Goal: Task Accomplishment & Management: Use online tool/utility

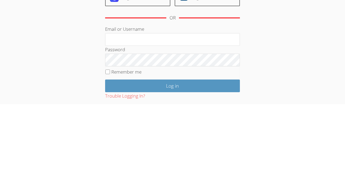
type input "nostubnnyl@gmail.com"
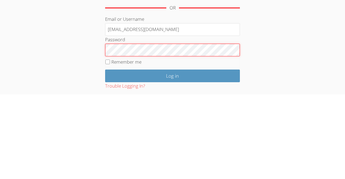
scroll to position [1, 0]
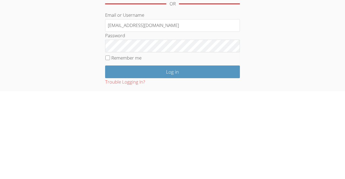
click at [169, 159] on input "Log in" at bounding box center [172, 159] width 135 height 13
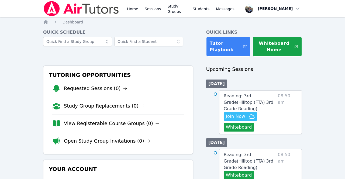
click at [237, 123] on button "Whiteboard" at bounding box center [239, 127] width 30 height 9
